Goal: Find contact information: Find contact information

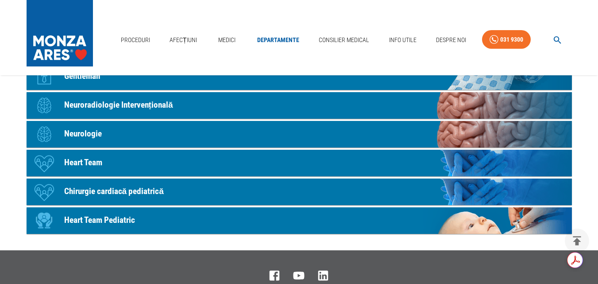
scroll to position [442, 0]
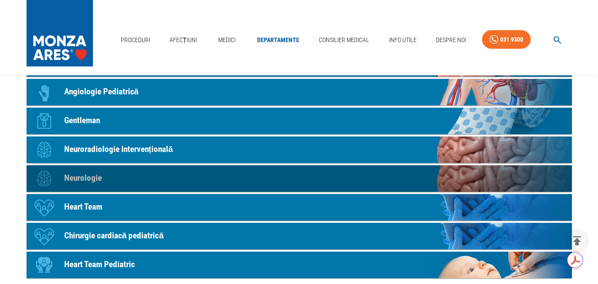
click at [87, 179] on p "Neurologie" at bounding box center [83, 178] width 38 height 13
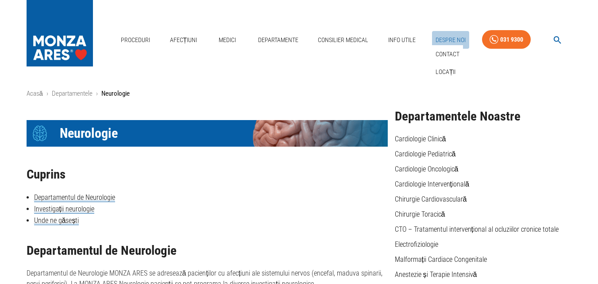
click at [449, 39] on link "Despre Noi" at bounding box center [450, 40] width 37 height 18
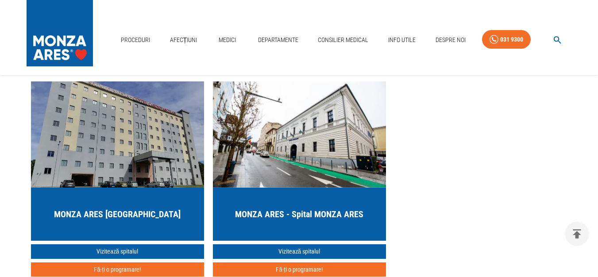
scroll to position [840, 0]
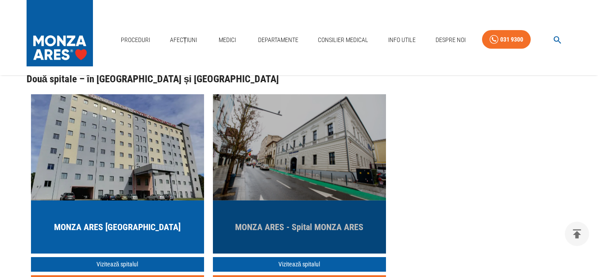
click at [343, 139] on img "button" at bounding box center [299, 147] width 173 height 106
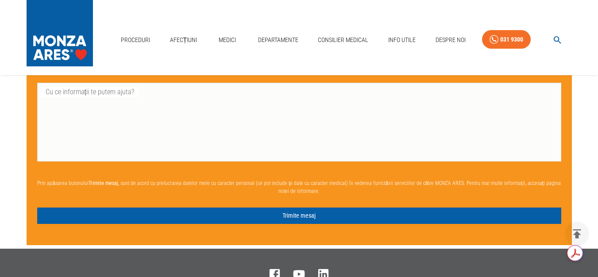
scroll to position [2123, 0]
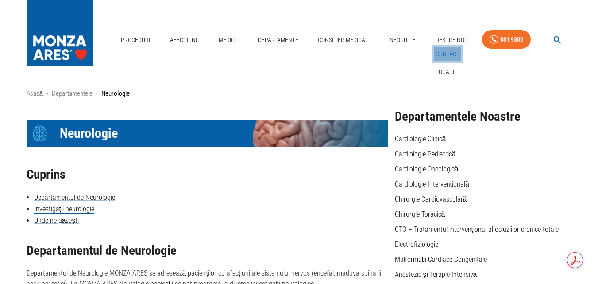
click at [446, 57] on link "Contact" at bounding box center [446, 54] width 27 height 15
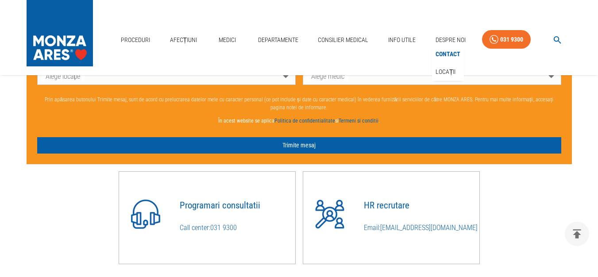
scroll to position [619, 0]
